Goal: Information Seeking & Learning: Learn about a topic

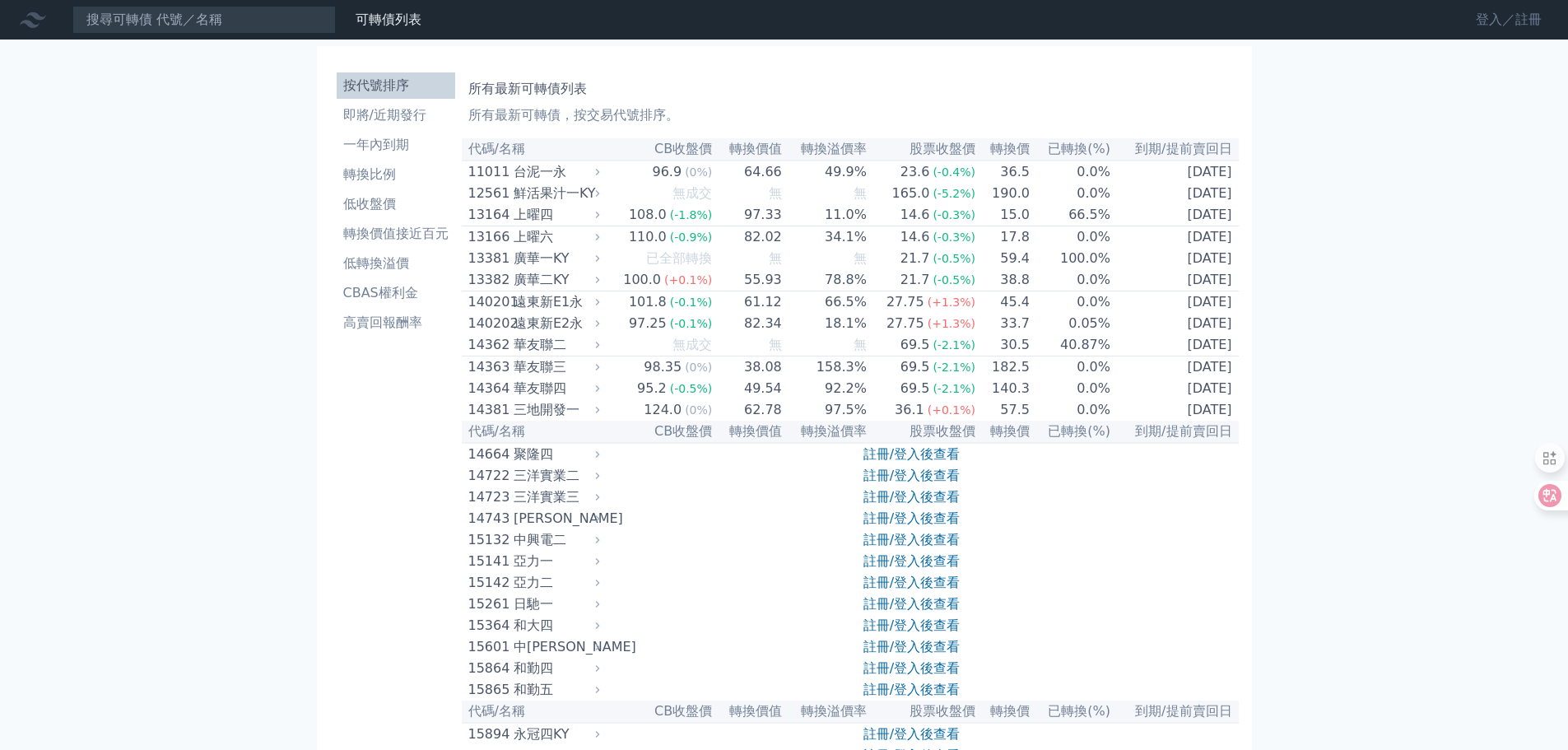
click at [1486, 22] on link "登入／註冊" at bounding box center [1509, 19] width 93 height 26
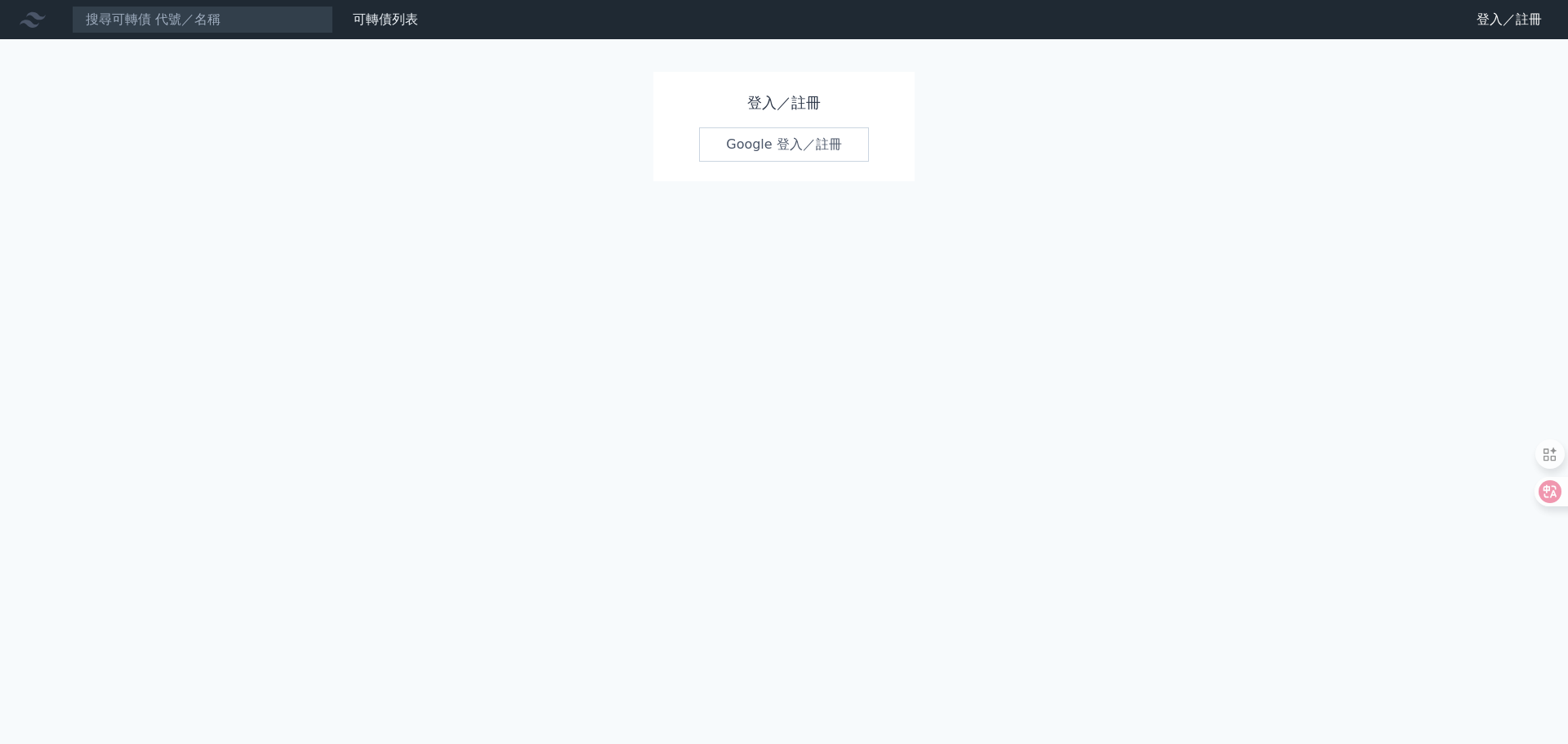
click at [799, 138] on link "Google 登入／註冊" at bounding box center [784, 144] width 170 height 34
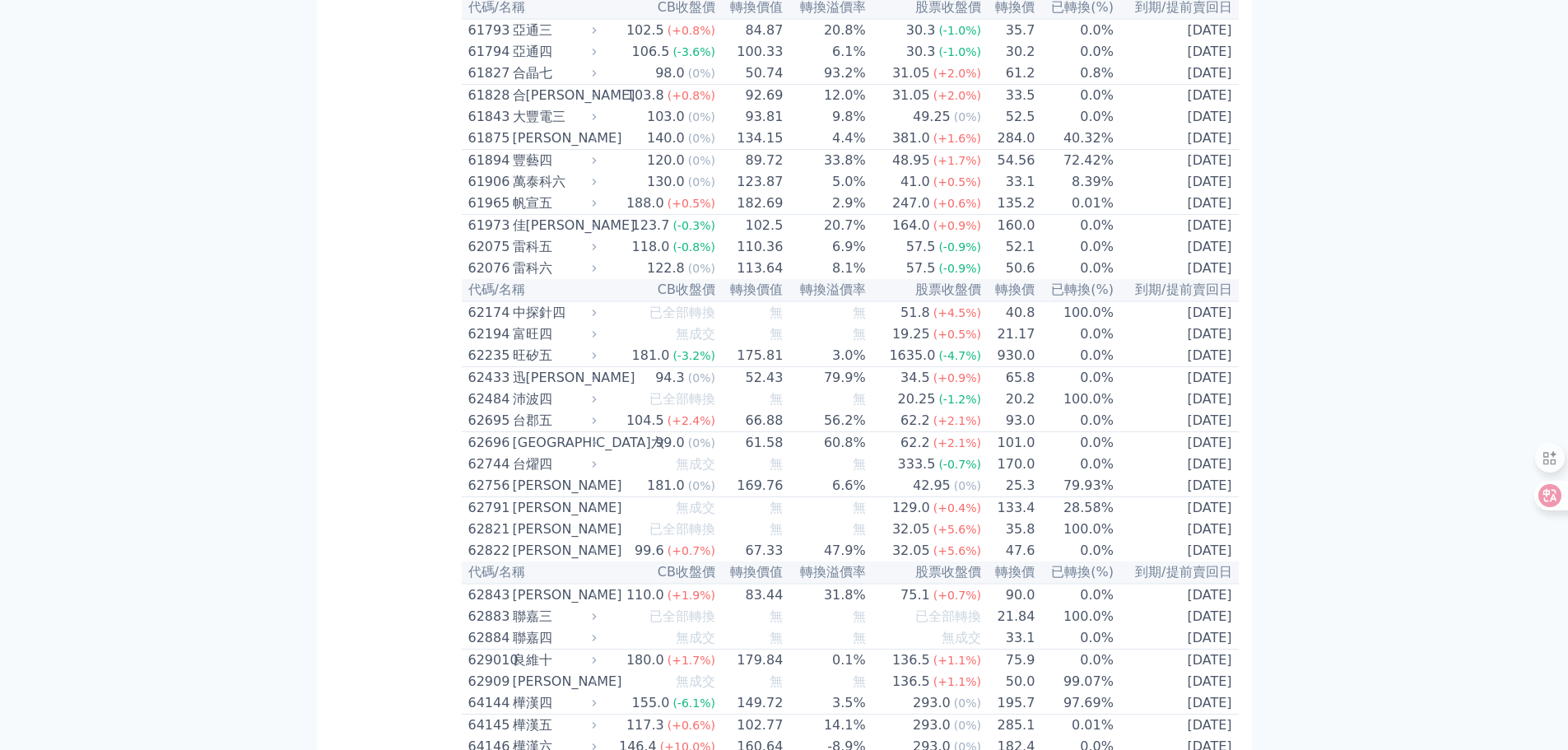
scroll to position [6084, 0]
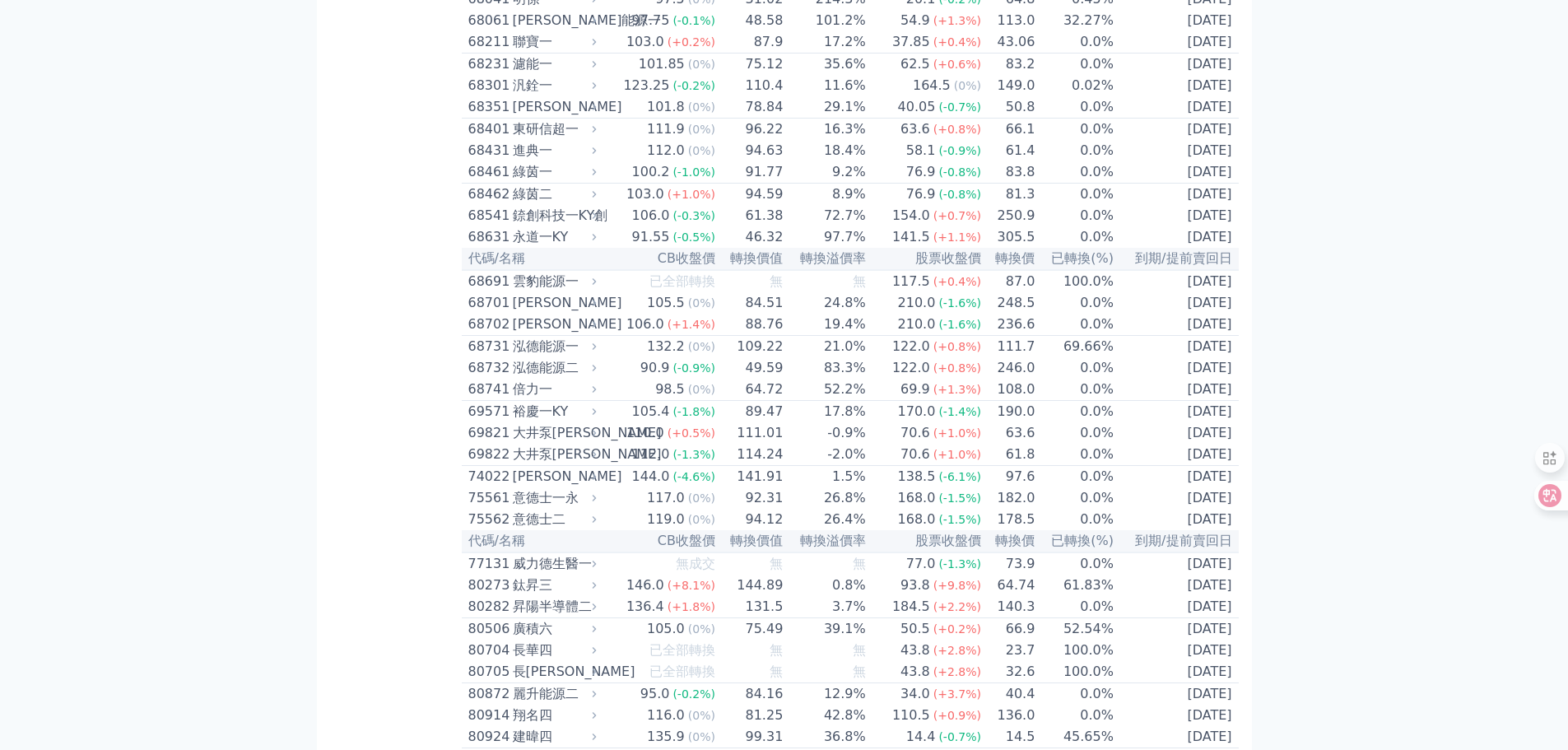
scroll to position [8471, 0]
